Goal: Task Accomplishment & Management: Complete application form

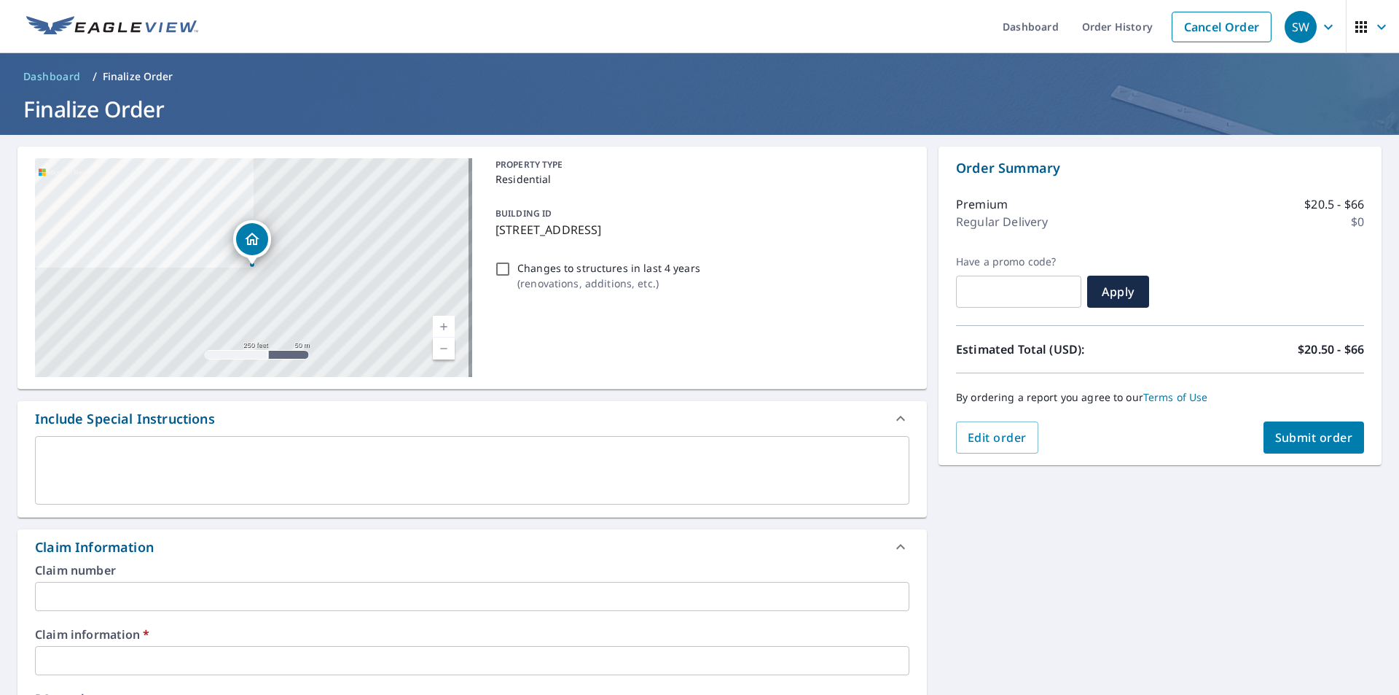
click at [370, 606] on input "text" at bounding box center [472, 596] width 875 height 29
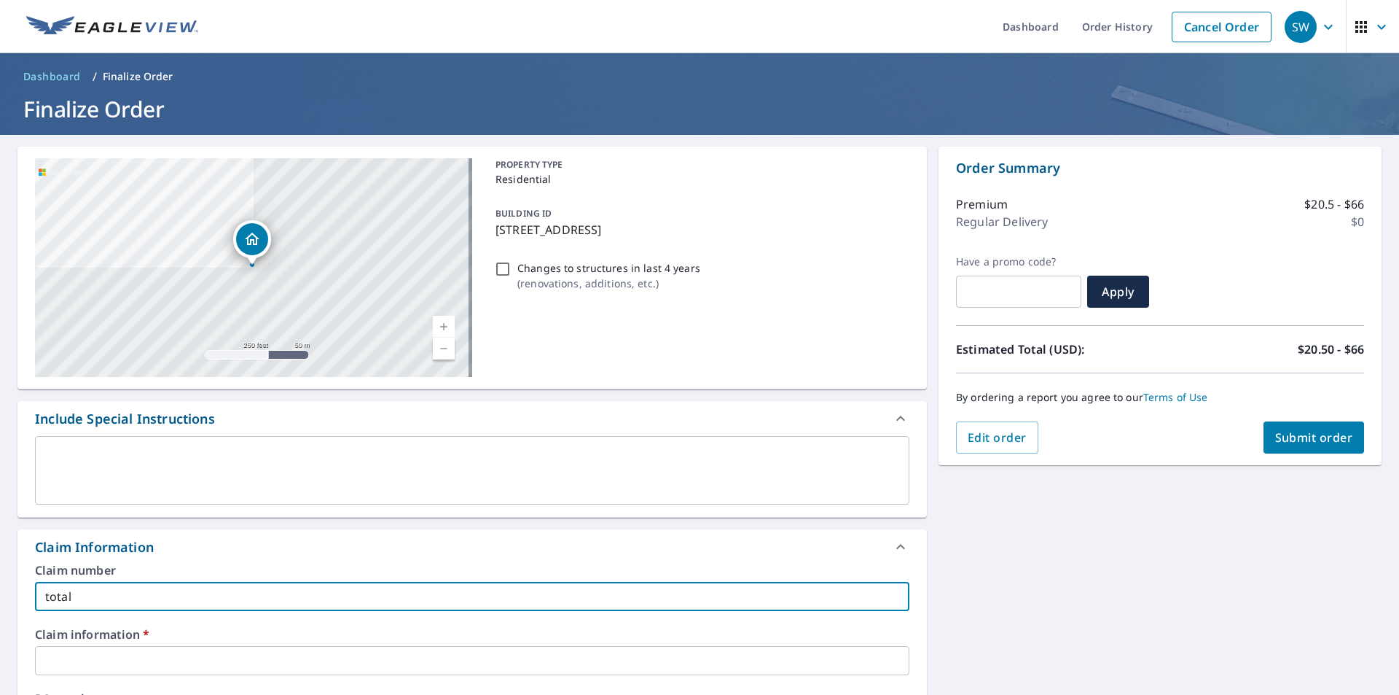
type input "total"
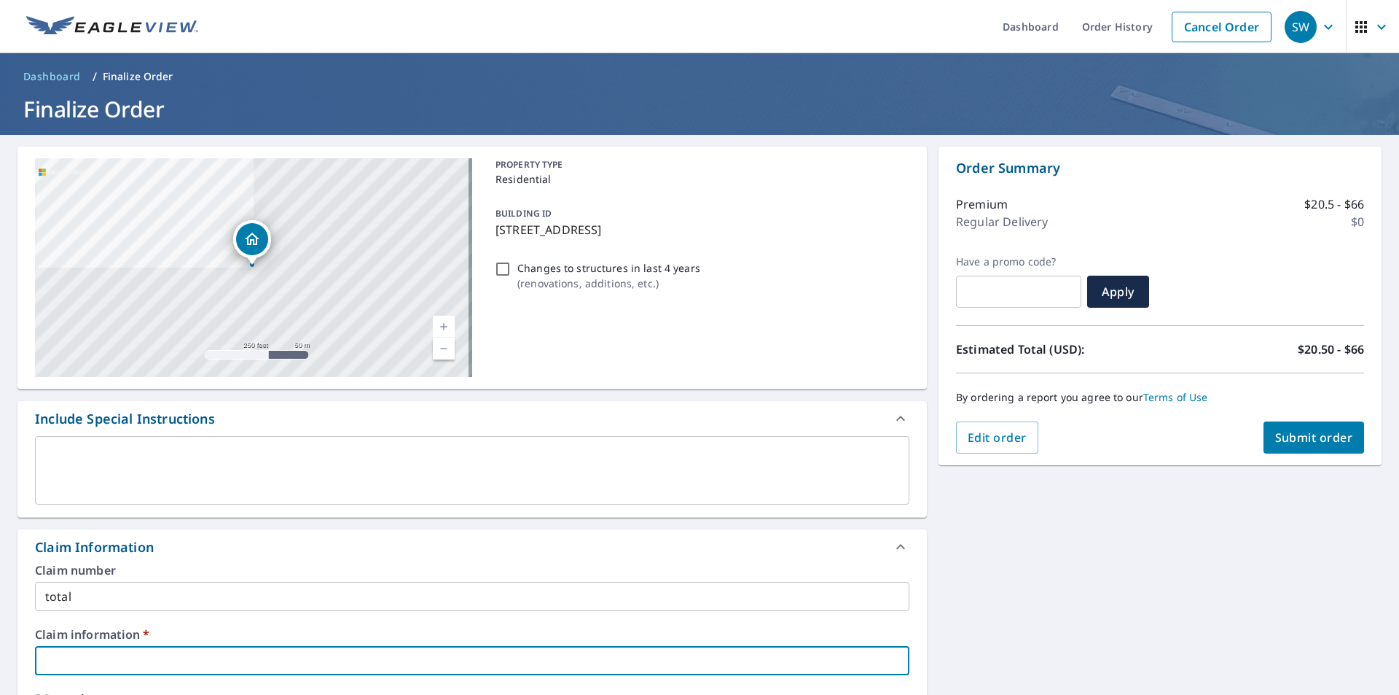
scroll to position [378, 0]
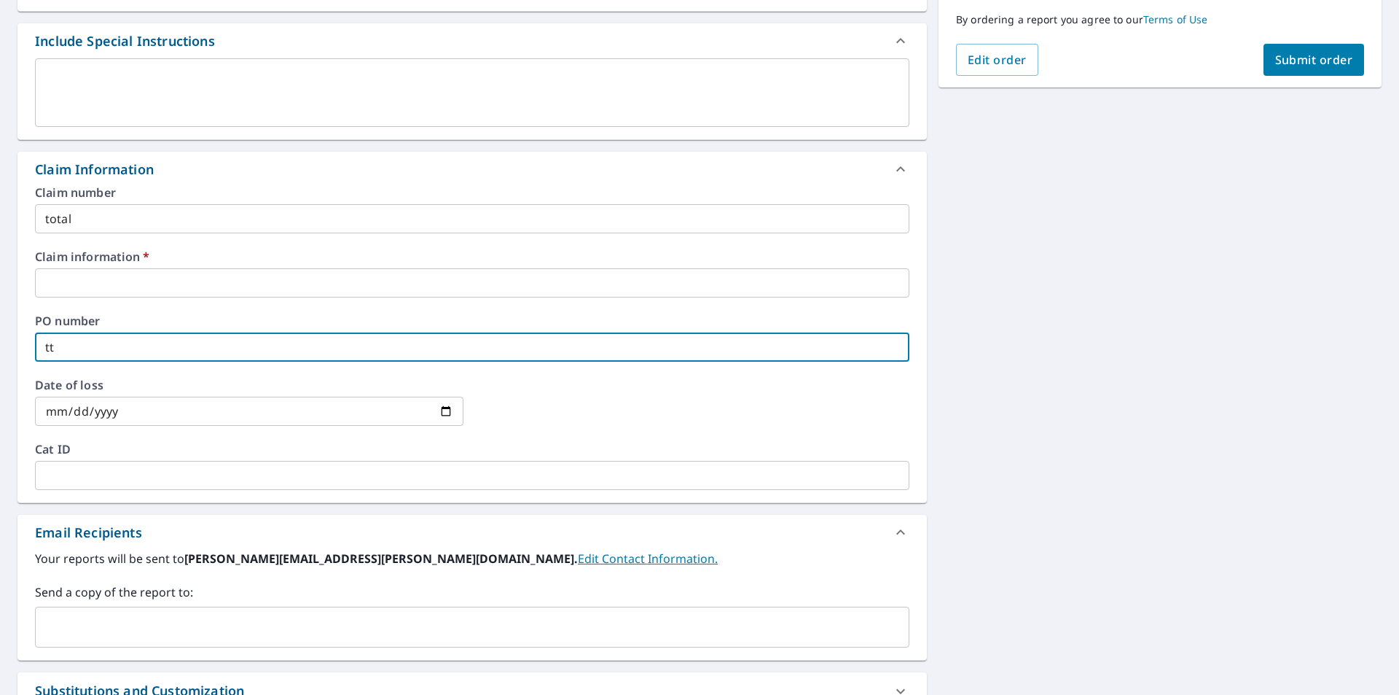
type input "t"
type input "total"
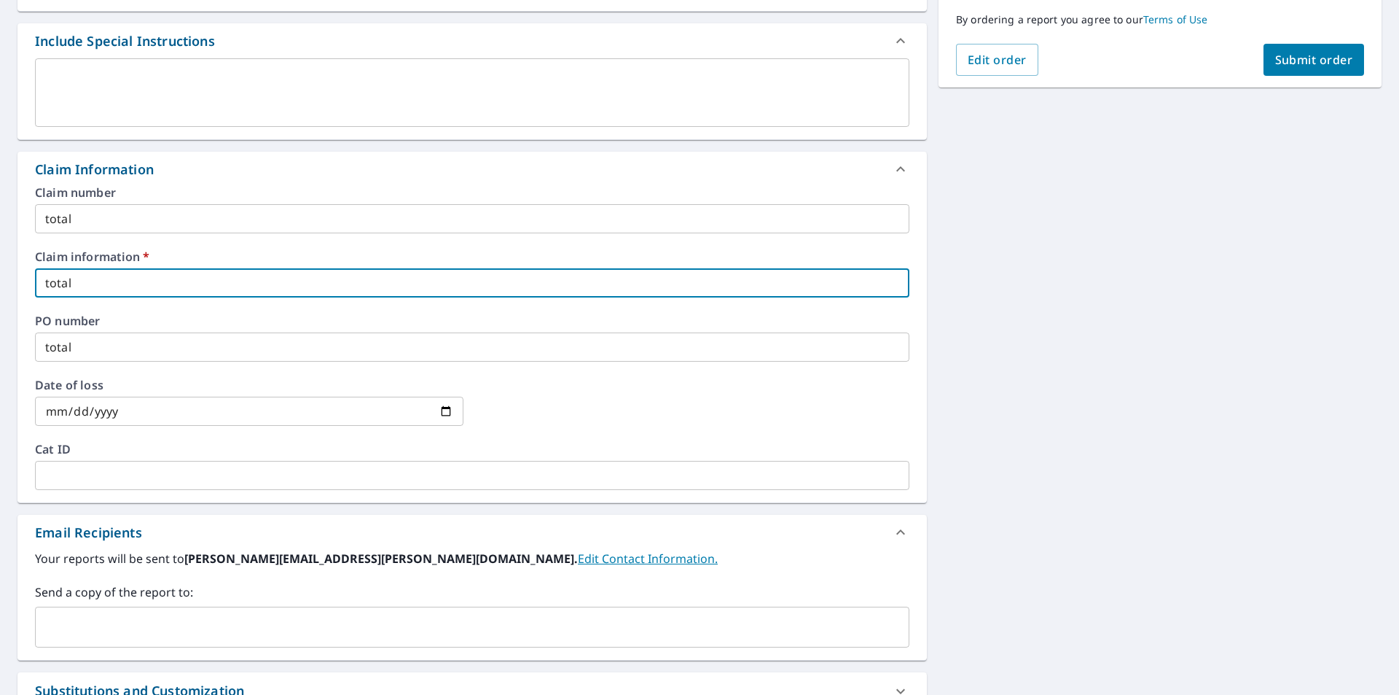
type input "total"
click at [305, 619] on input "text" at bounding box center [462, 627] width 840 height 28
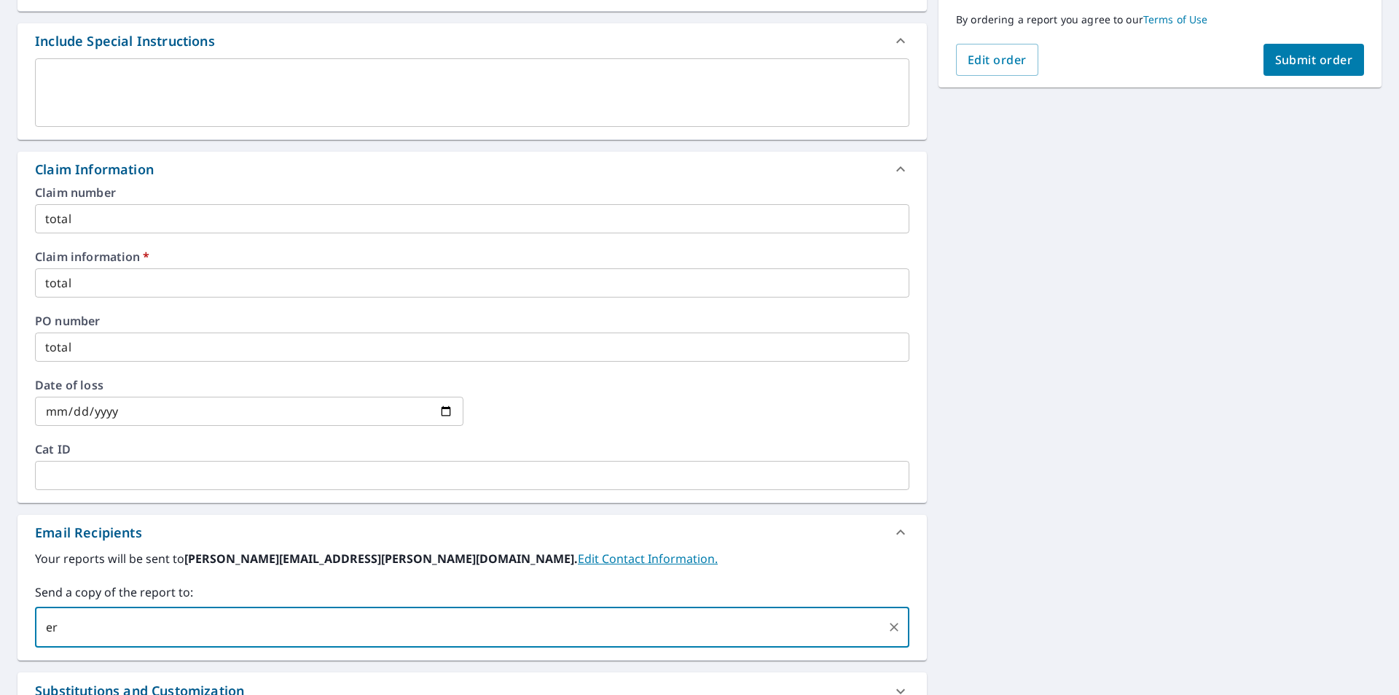
type input "[PERSON_NAME][EMAIL_ADDRESS][PERSON_NAME][DOMAIN_NAME]"
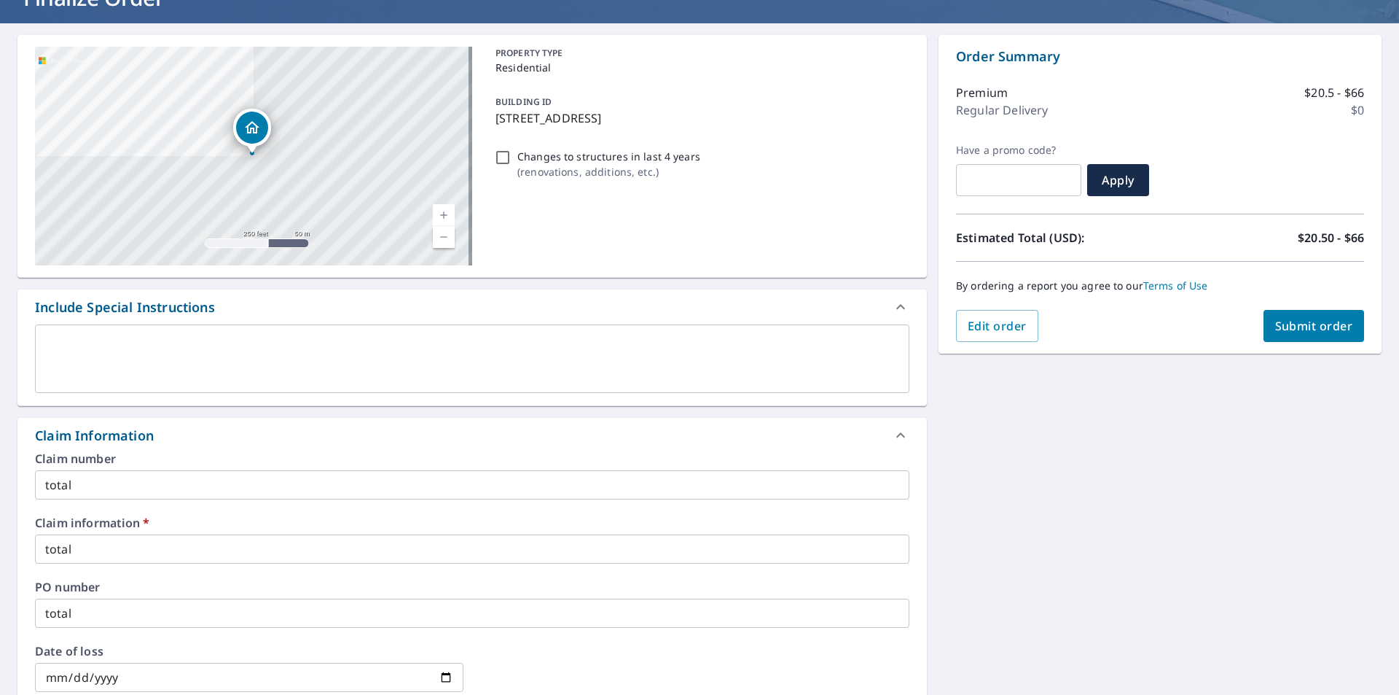
scroll to position [0, 0]
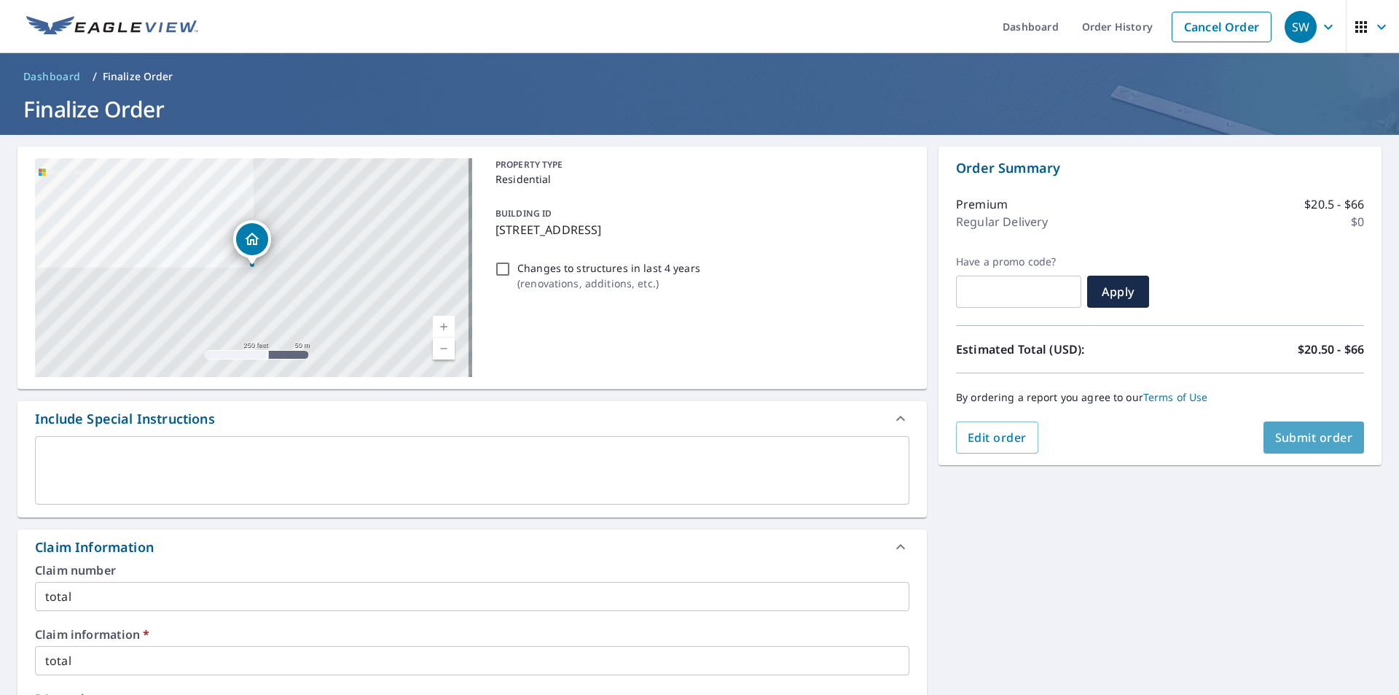
click at [1314, 437] on span "Submit order" at bounding box center [1314, 437] width 78 height 16
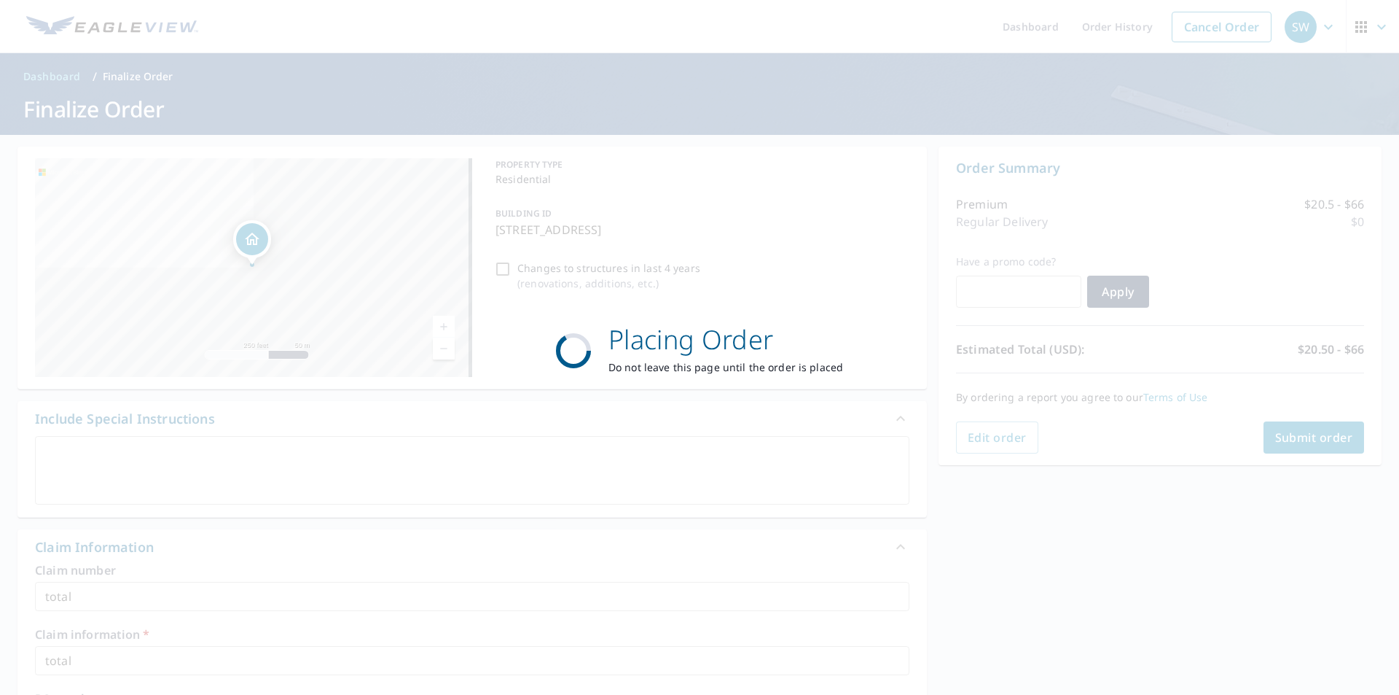
click at [1314, 439] on div "Placing Order Do not leave this page until the order is placed" at bounding box center [699, 347] width 1399 height 695
